Goal: Task Accomplishment & Management: Use online tool/utility

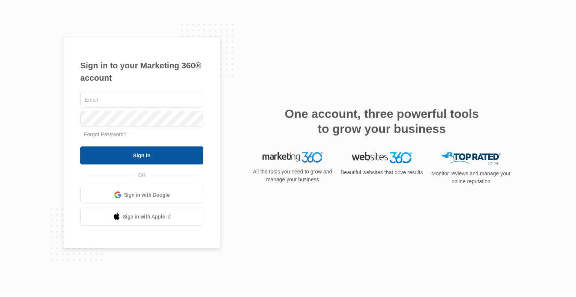
type input "[PERSON_NAME][EMAIL_ADDRESS][DOMAIN_NAME]"
click at [136, 157] on input "Sign In" at bounding box center [141, 155] width 123 height 18
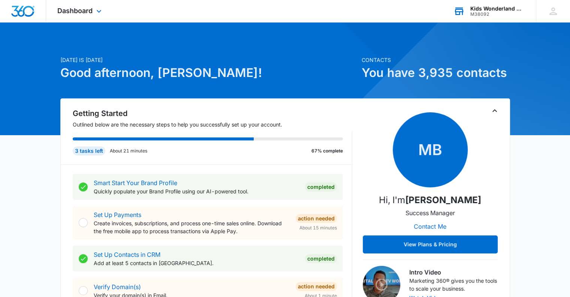
click at [484, 10] on div "Kids Wonderland McAllen [GEOGRAPHIC_DATA]" at bounding box center [497, 9] width 55 height 6
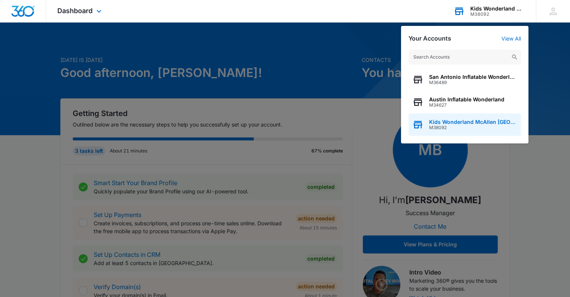
click at [435, 127] on span "M38092" at bounding box center [473, 127] width 88 height 5
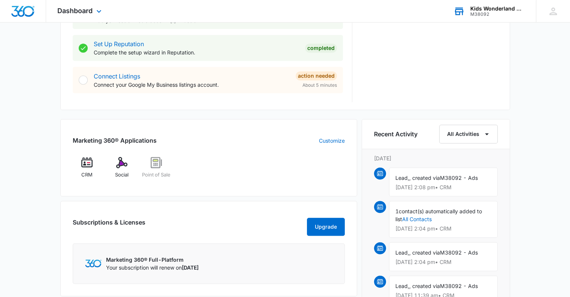
scroll to position [373, 0]
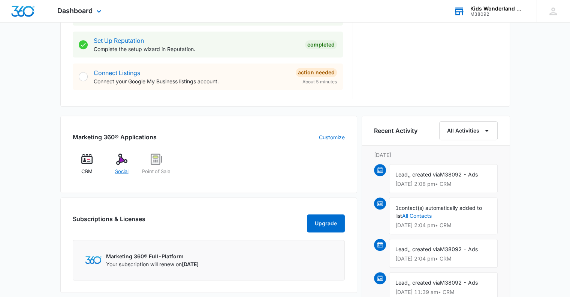
click at [121, 163] on img at bounding box center [121, 158] width 11 height 11
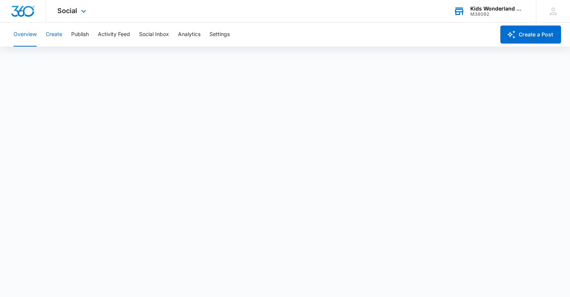
click at [55, 33] on button "Create" at bounding box center [54, 34] width 16 height 24
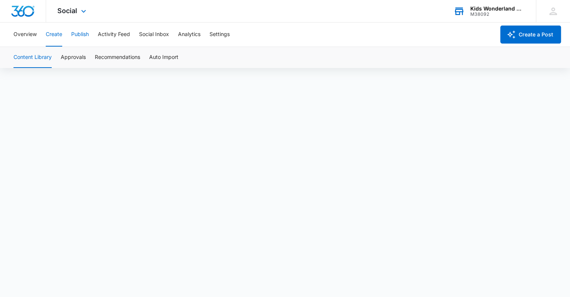
click at [86, 34] on button "Publish" at bounding box center [80, 34] width 18 height 24
